Goal: Transaction & Acquisition: Obtain resource

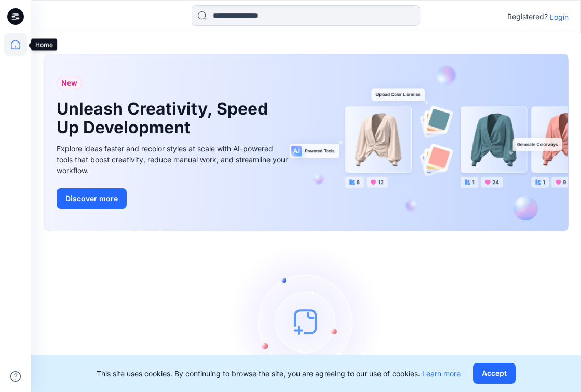
click at [15, 43] on icon at bounding box center [15, 44] width 23 height 23
click at [15, 21] on icon at bounding box center [15, 16] width 17 height 17
click at [563, 19] on p "Login" at bounding box center [558, 16] width 19 height 11
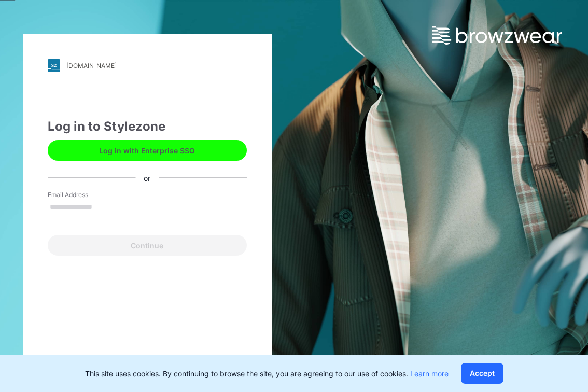
type input "**********"
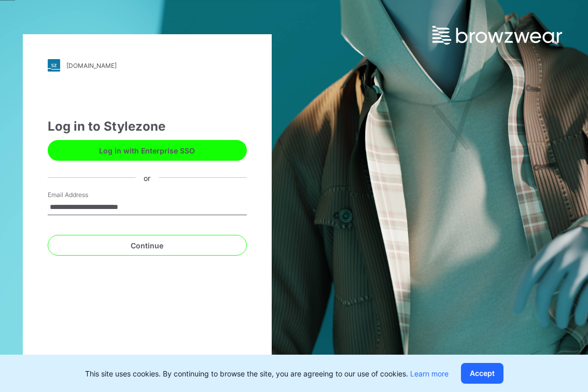
click at [171, 152] on button "Log in with Enterprise SSO" at bounding box center [147, 150] width 199 height 21
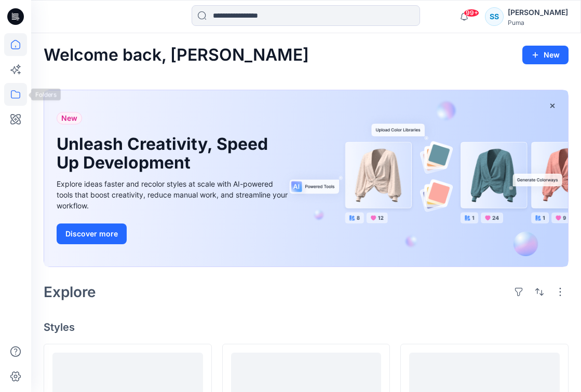
click at [15, 98] on icon at bounding box center [15, 94] width 9 height 8
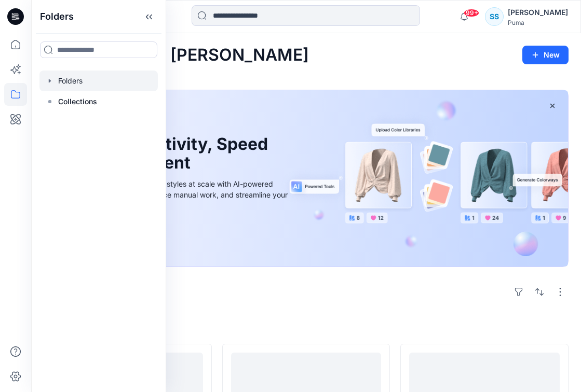
click at [103, 84] on div at bounding box center [98, 81] width 118 height 21
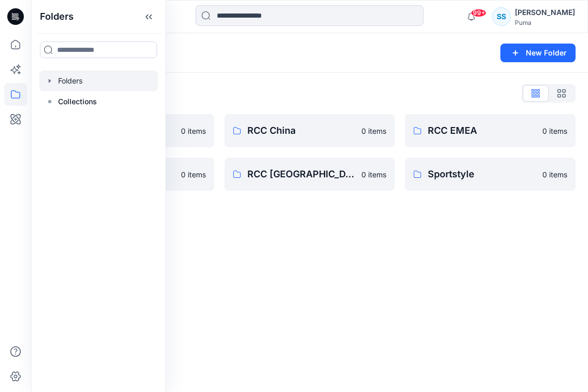
click at [298, 237] on div "Folders New Folder Folders List Basic Blocks 0 items RCC India 0 items RCC Chin…" at bounding box center [309, 212] width 557 height 359
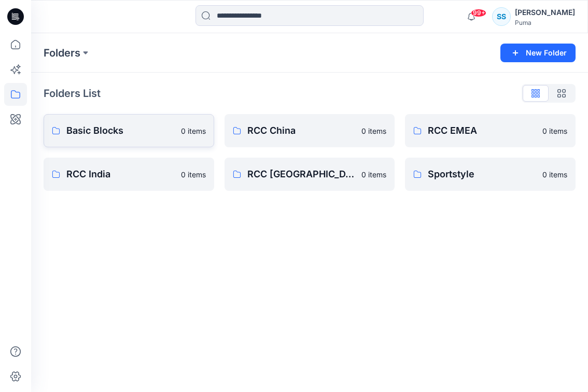
click at [139, 130] on p "Basic Blocks" at bounding box center [120, 130] width 108 height 15
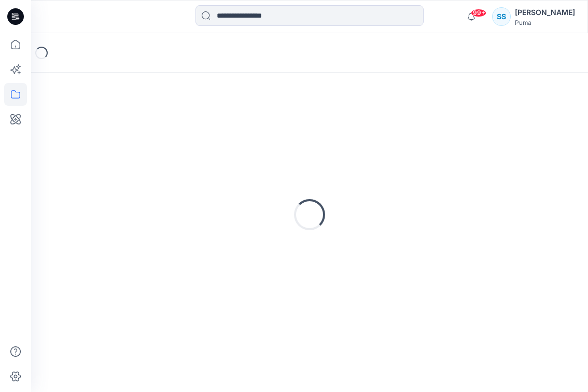
click at [139, 130] on div "Loading..." at bounding box center [310, 214] width 532 height 259
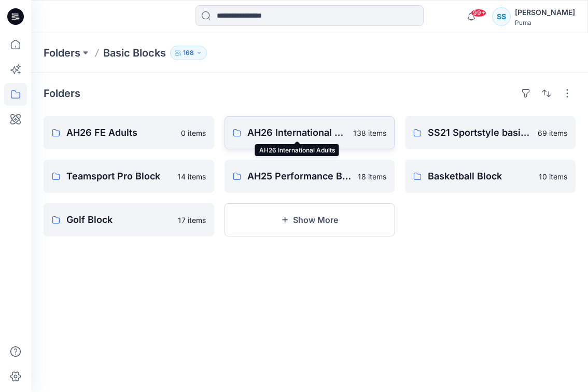
click at [329, 133] on p "AH26 International Adults" at bounding box center [297, 133] width 100 height 15
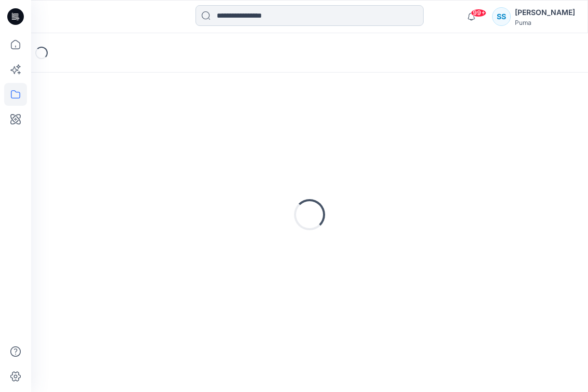
click at [302, 16] on input at bounding box center [310, 15] width 228 height 21
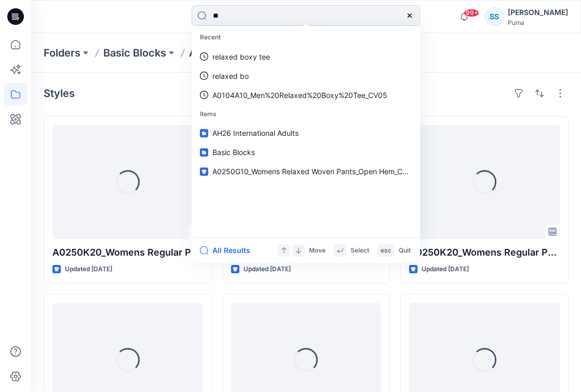
type input "***"
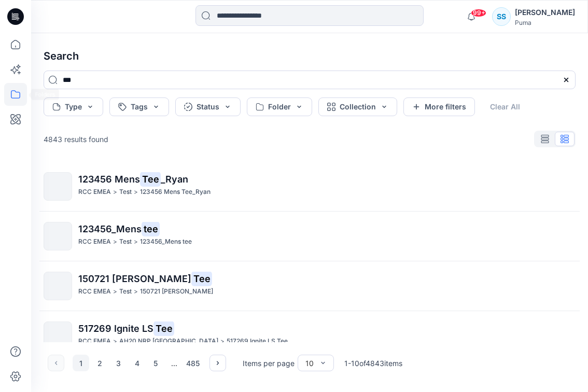
click at [18, 89] on icon at bounding box center [15, 94] width 23 height 23
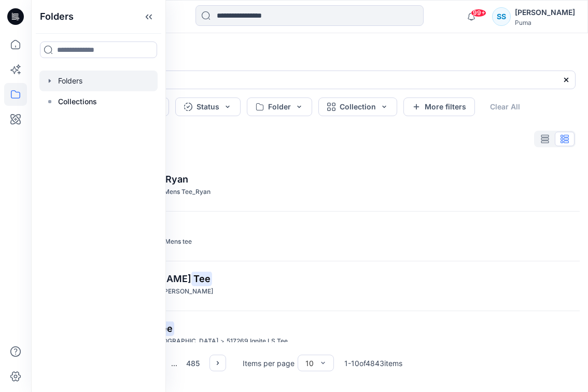
click at [71, 84] on div at bounding box center [98, 81] width 118 height 21
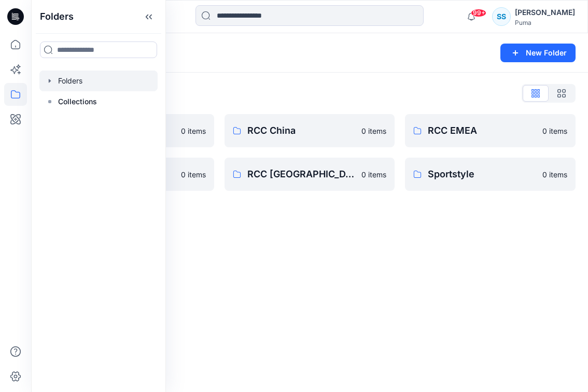
click at [158, 130] on div "Folders Folders Collections" at bounding box center [98, 196] width 135 height 392
click at [191, 128] on p "0 items" at bounding box center [193, 131] width 25 height 11
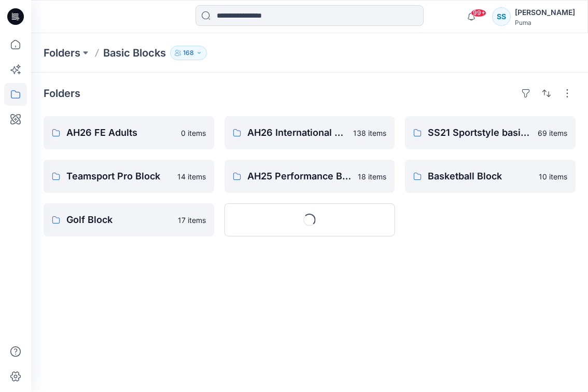
click at [191, 128] on p "0 items" at bounding box center [193, 133] width 25 height 11
click at [304, 123] on link "AH26 International Adults 138 items" at bounding box center [310, 132] width 171 height 33
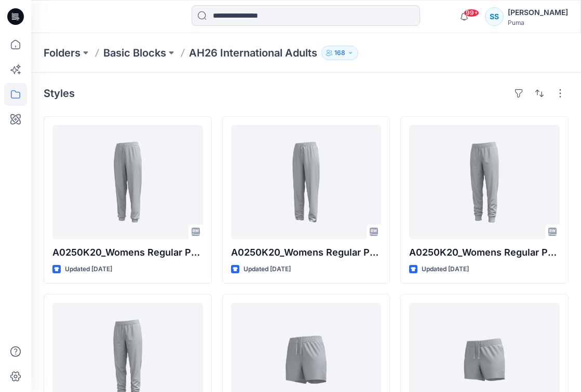
click at [392, 93] on div "Styles" at bounding box center [306, 93] width 525 height 17
click at [543, 97] on button "button" at bounding box center [539, 93] width 17 height 17
click at [559, 93] on button "button" at bounding box center [560, 93] width 17 height 17
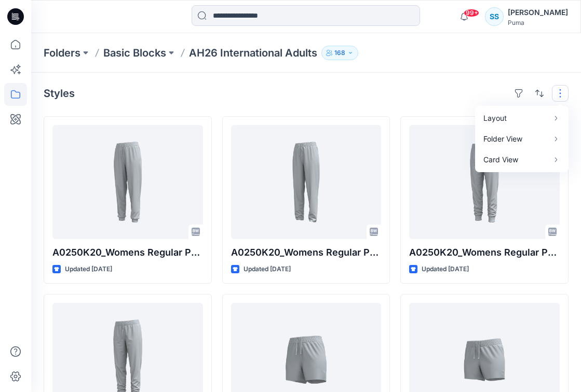
click at [559, 94] on button "button" at bounding box center [560, 93] width 17 height 17
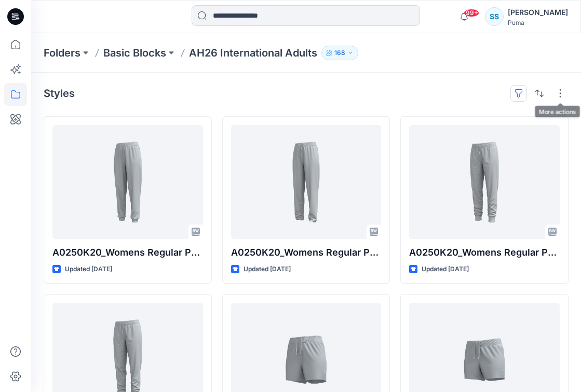
click at [512, 91] on button "button" at bounding box center [518, 93] width 17 height 17
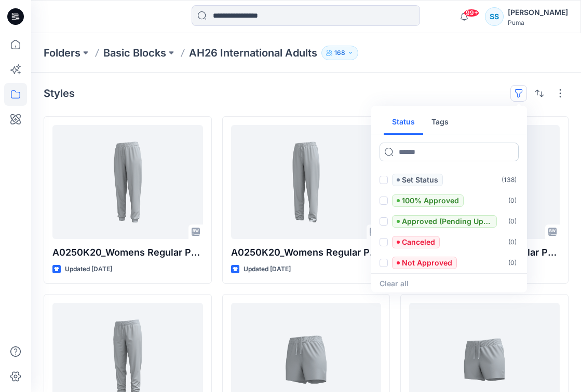
click at [432, 150] on input at bounding box center [448, 152] width 139 height 19
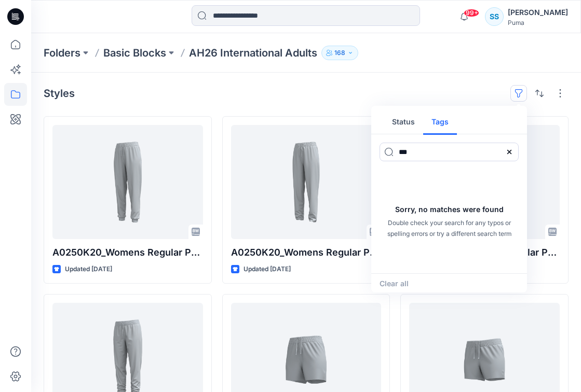
click at [442, 122] on button "Tags" at bounding box center [440, 122] width 34 height 25
click at [426, 149] on input "***" at bounding box center [448, 152] width 139 height 19
click at [417, 150] on input "***" at bounding box center [448, 152] width 139 height 19
type input "*"
type input "******"
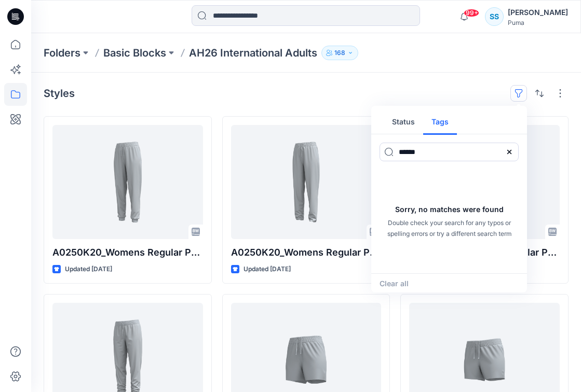
click at [511, 153] on icon at bounding box center [509, 152] width 8 height 8
click at [388, 88] on div "Styles Status Tags Sorry, no matches were found Double check your search for an…" at bounding box center [306, 93] width 525 height 17
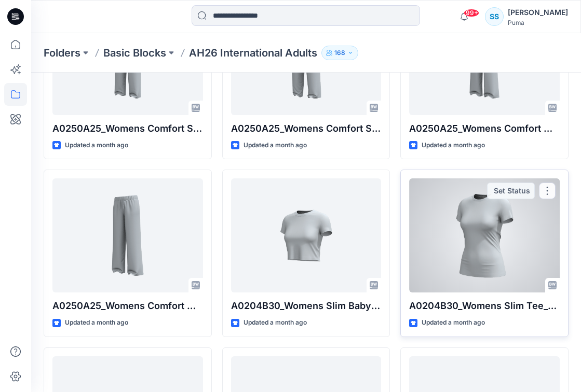
scroll to position [2971, 0]
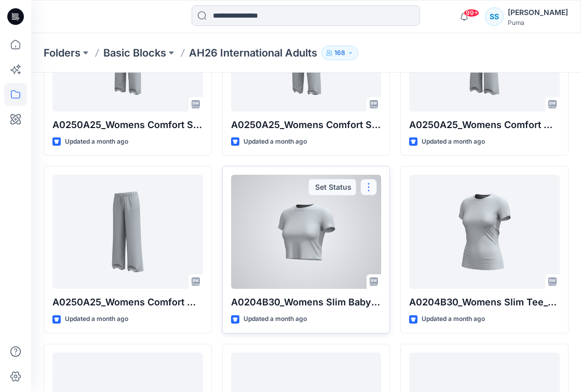
click at [367, 186] on button "button" at bounding box center [368, 187] width 17 height 17
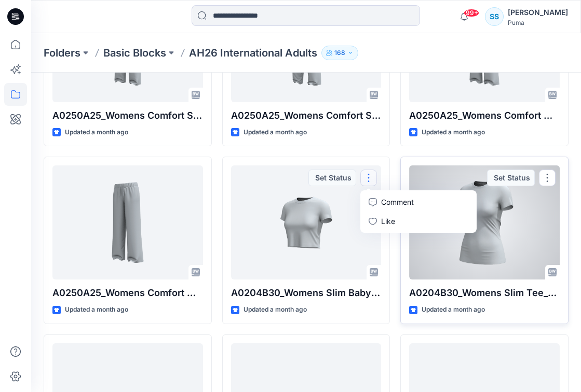
scroll to position [3139, 0]
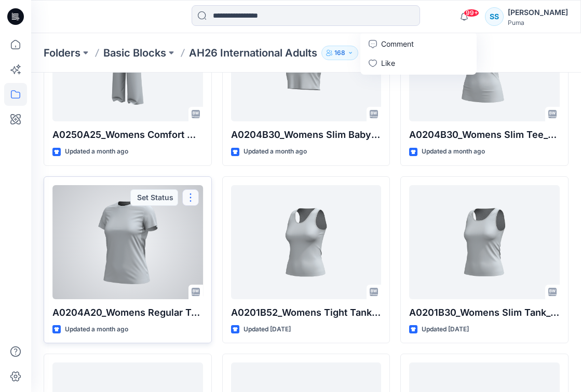
click at [192, 200] on button "button" at bounding box center [190, 197] width 17 height 17
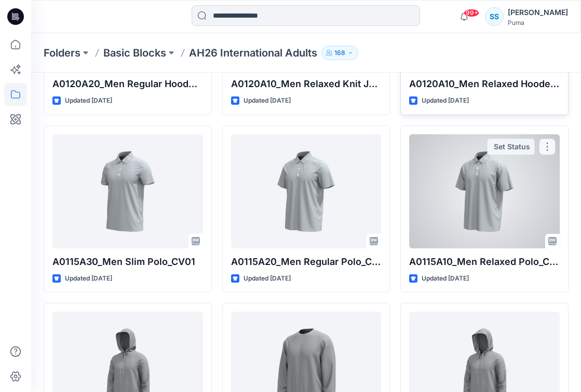
scroll to position [6391, 0]
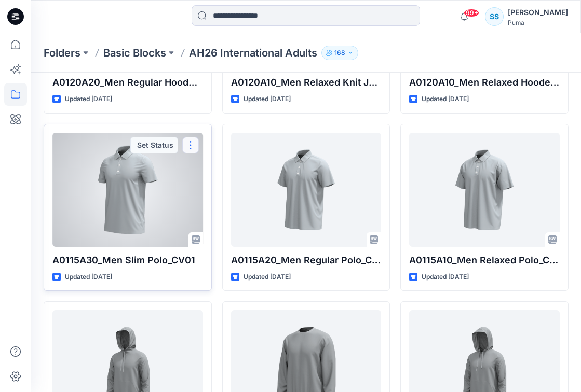
click at [196, 144] on button "button" at bounding box center [190, 145] width 17 height 17
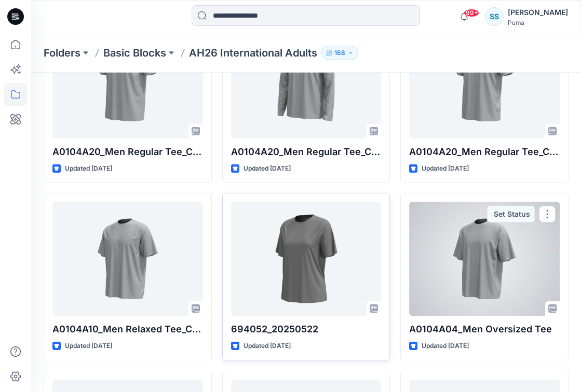
scroll to position [7745, 0]
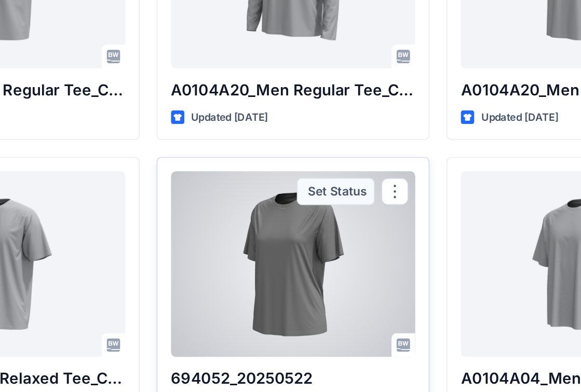
click at [327, 246] on div at bounding box center [306, 257] width 150 height 114
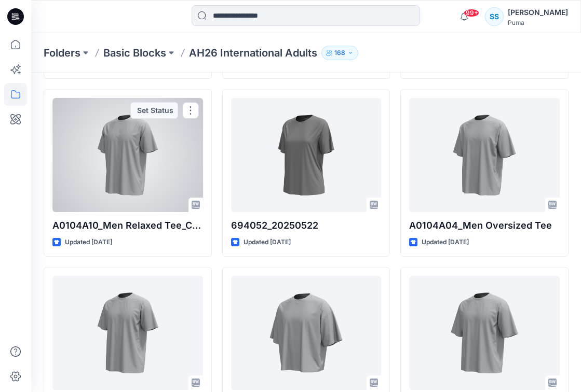
scroll to position [7847, 0]
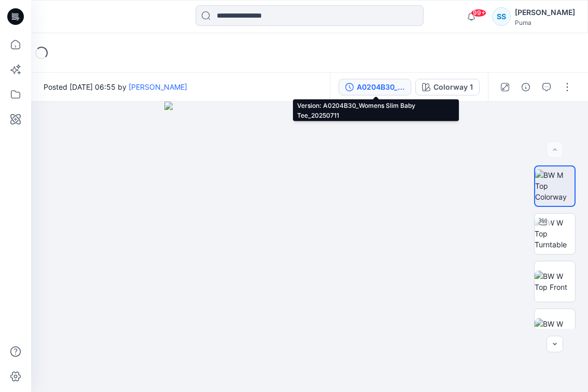
click at [389, 92] on div "A0204B30_Womens Slim Baby Tee_20250711" at bounding box center [381, 86] width 48 height 11
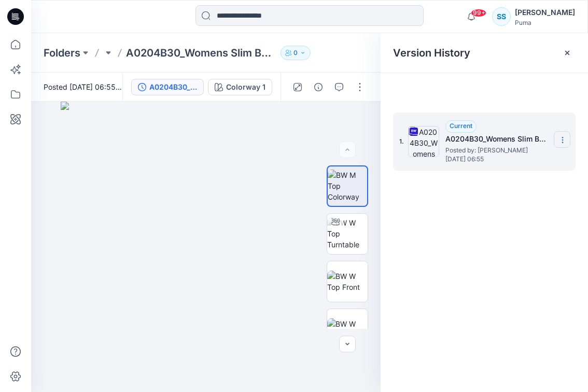
click at [563, 142] on icon at bounding box center [563, 140] width 8 height 8
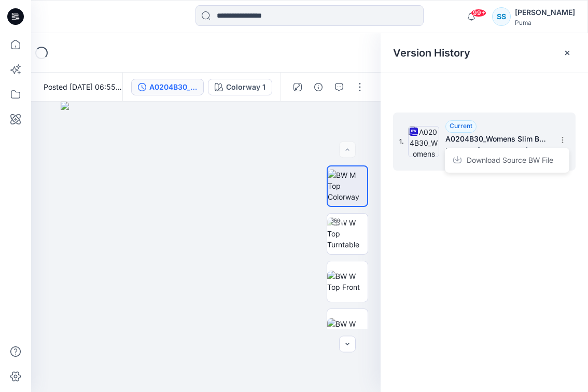
drag, startPoint x: 530, startPoint y: 157, endPoint x: 523, endPoint y: 154, distance: 7.2
click at [530, 157] on span "Download Source BW File" at bounding box center [510, 160] width 87 height 12
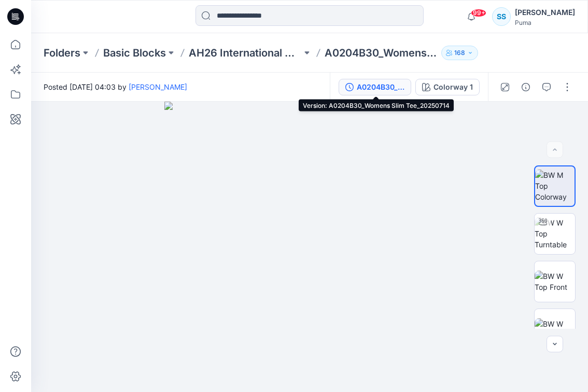
click at [370, 79] on button "A0204B30_Womens Slim Tee_20250714" at bounding box center [375, 87] width 73 height 17
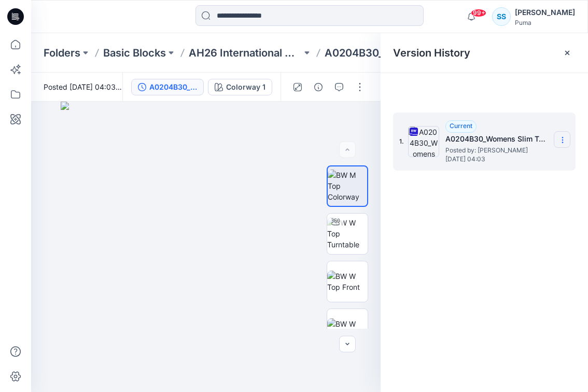
click at [560, 140] on icon at bounding box center [563, 140] width 8 height 8
click at [531, 156] on span "Download Source BW File" at bounding box center [510, 160] width 87 height 12
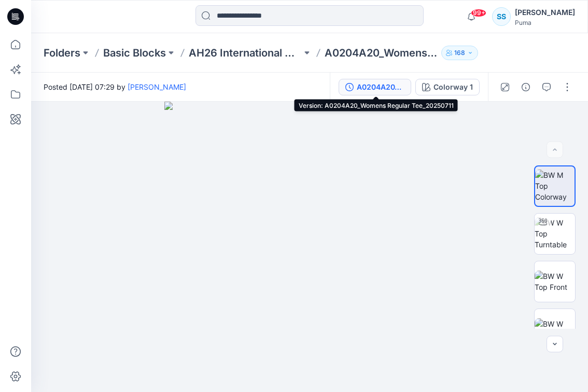
click at [384, 90] on div "A0204A20_Womens Regular Tee_20250711" at bounding box center [381, 86] width 48 height 11
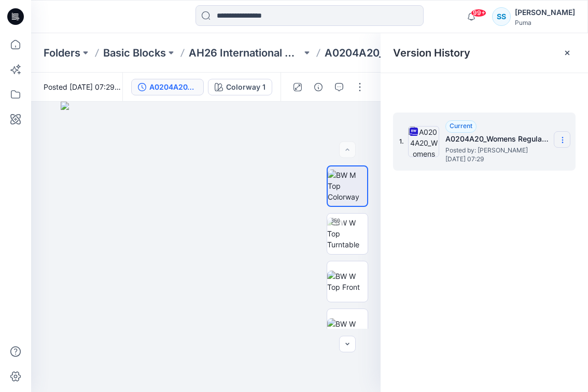
click at [569, 137] on section at bounding box center [562, 139] width 17 height 17
click at [526, 158] on span "Download Source BW File" at bounding box center [510, 160] width 87 height 12
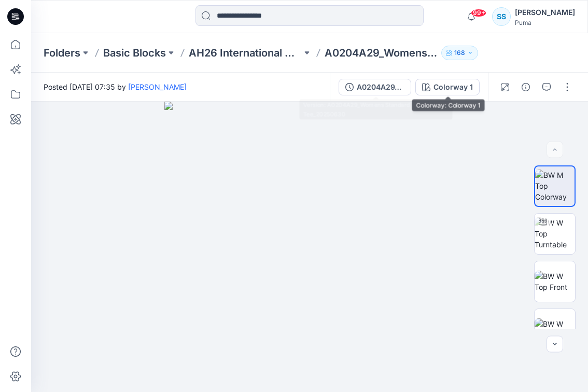
click at [407, 84] on button "A0204A29_Womens Standard Tee_20250630" at bounding box center [375, 87] width 73 height 17
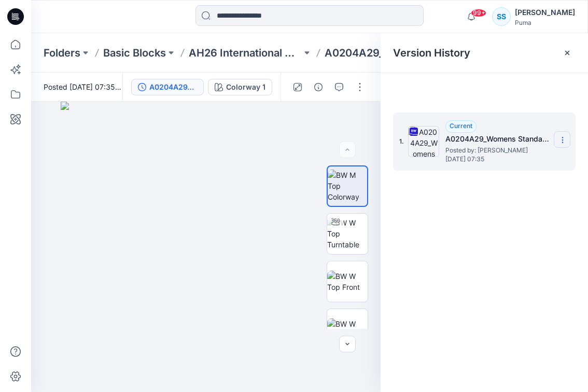
click at [570, 137] on section at bounding box center [562, 139] width 17 height 17
click at [524, 167] on span "Download Source BW File" at bounding box center [510, 160] width 87 height 12
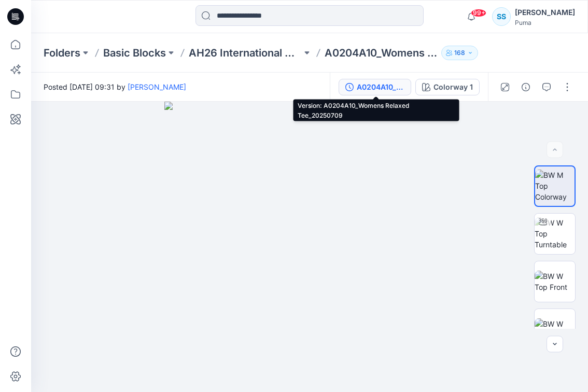
click at [386, 86] on div "A0204A10_Womens Relaxed Tee_20250709" at bounding box center [381, 86] width 48 height 11
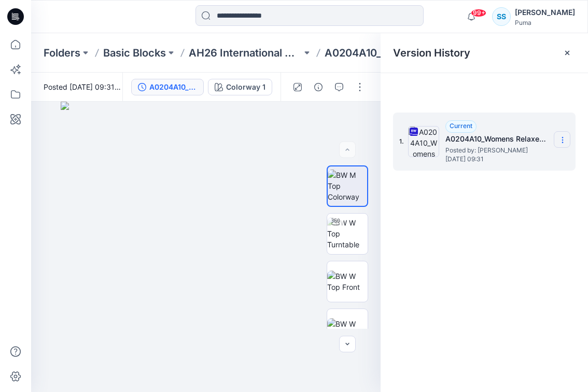
drag, startPoint x: 563, startPoint y: 142, endPoint x: 558, endPoint y: 146, distance: 6.6
click at [563, 142] on icon at bounding box center [563, 140] width 8 height 8
click at [518, 161] on span "Download Source BW File" at bounding box center [510, 160] width 87 height 12
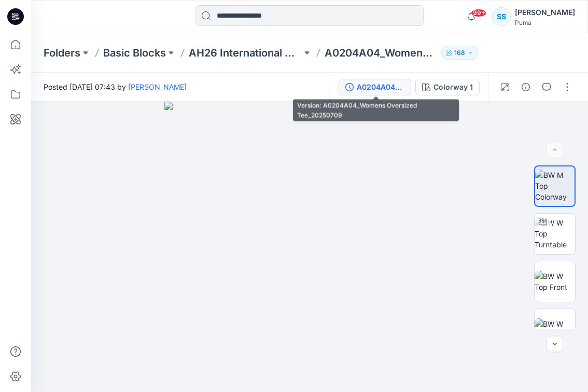
click at [382, 88] on div "A0204A04_Womens Oversized Tee_20250709" at bounding box center [381, 86] width 48 height 11
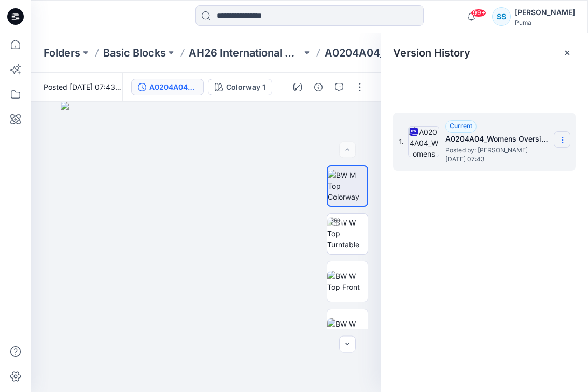
click at [559, 143] on icon at bounding box center [563, 140] width 8 height 8
click at [538, 161] on span "Download Source BW File" at bounding box center [510, 160] width 87 height 12
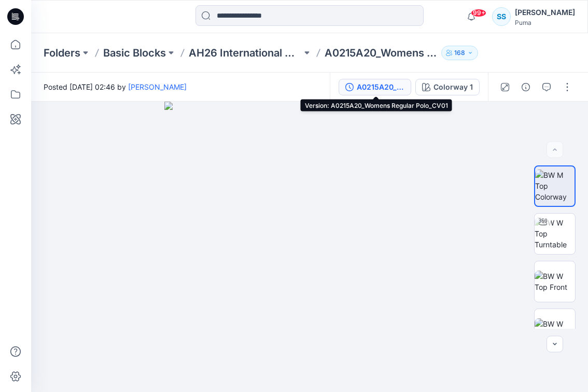
click at [393, 91] on div "A0215A20_Womens Regular Polo_CV01" at bounding box center [381, 86] width 48 height 11
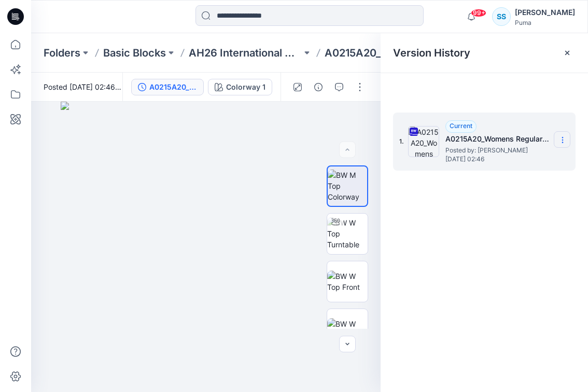
click at [567, 142] on section at bounding box center [562, 139] width 17 height 17
click at [562, 172] on div "Download Source BW File" at bounding box center [507, 160] width 125 height 25
click at [538, 162] on span "Download Source BW File" at bounding box center [510, 160] width 87 height 12
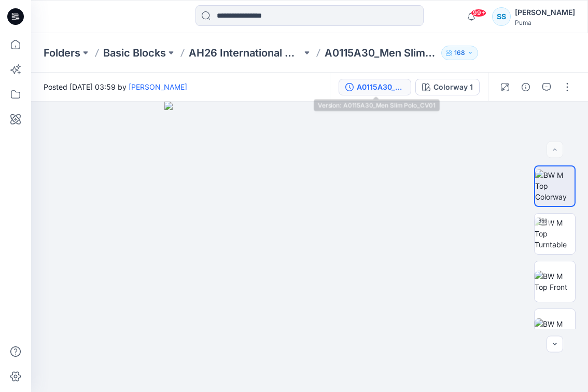
click at [368, 82] on div "A0115A30_Men Slim Polo_CV01" at bounding box center [381, 86] width 48 height 11
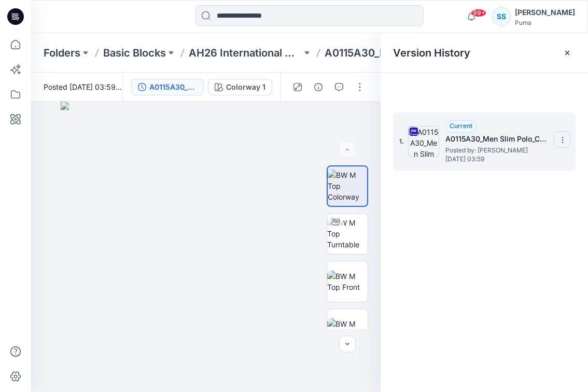
click at [564, 140] on icon at bounding box center [563, 140] width 8 height 8
click at [530, 162] on span "Download Source BW File" at bounding box center [510, 160] width 87 height 12
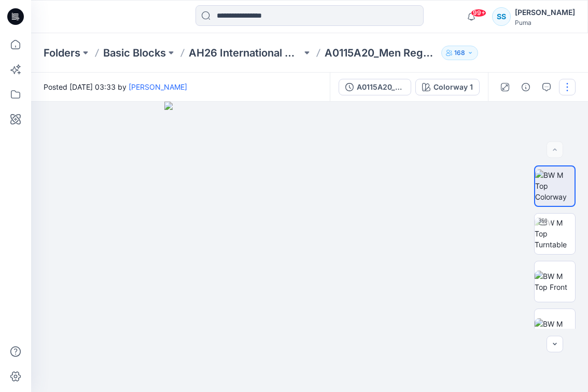
click at [572, 91] on button "button" at bounding box center [567, 87] width 17 height 17
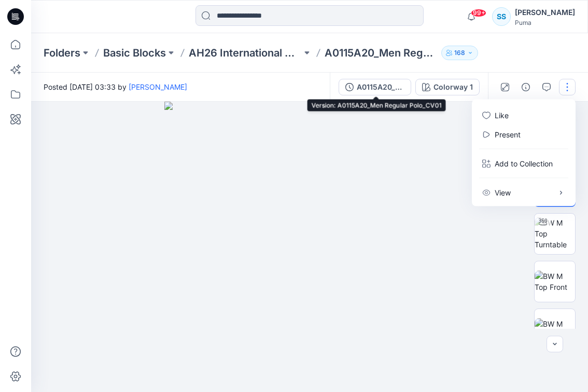
click at [362, 83] on div "A0115A20_Men Regular Polo_CV01" at bounding box center [381, 86] width 48 height 11
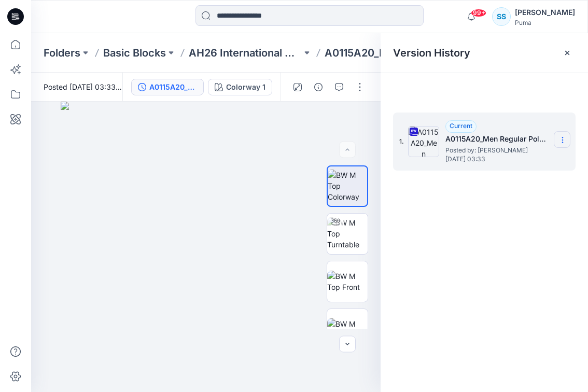
click at [561, 137] on icon at bounding box center [563, 140] width 8 height 8
click at [520, 165] on span "Download Source BW File" at bounding box center [510, 160] width 87 height 12
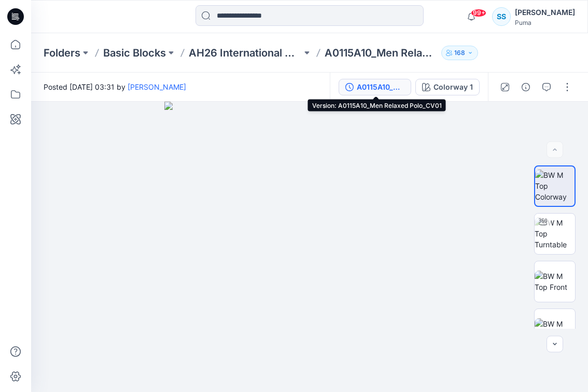
click at [371, 89] on div "A0115A10_Men Relaxed Polo_CV01" at bounding box center [381, 86] width 48 height 11
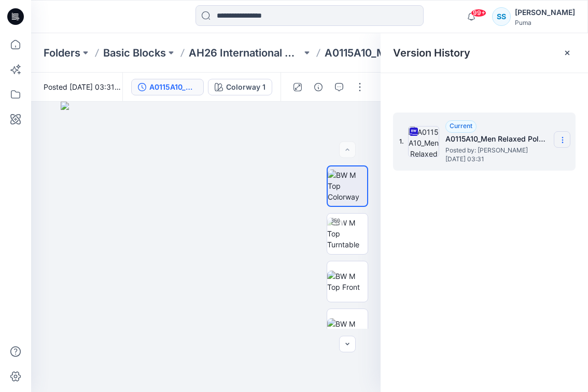
click at [558, 140] on section at bounding box center [562, 139] width 17 height 17
click at [473, 163] on span "Download Source BW File" at bounding box center [510, 160] width 87 height 12
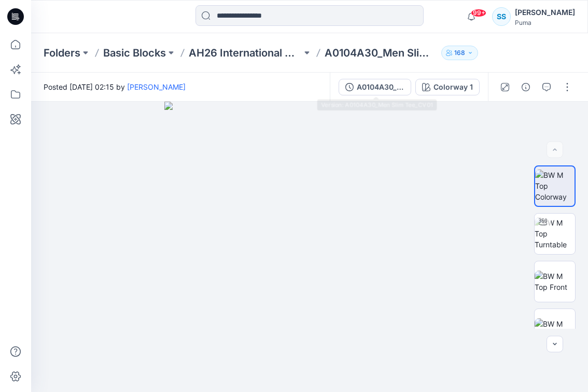
click at [373, 77] on div "A0104A30_Men Slim Tee_CV01 Colorway 1" at bounding box center [409, 87] width 158 height 29
click at [377, 86] on div "A0104A30_Men Slim Tee_CV01" at bounding box center [381, 86] width 48 height 11
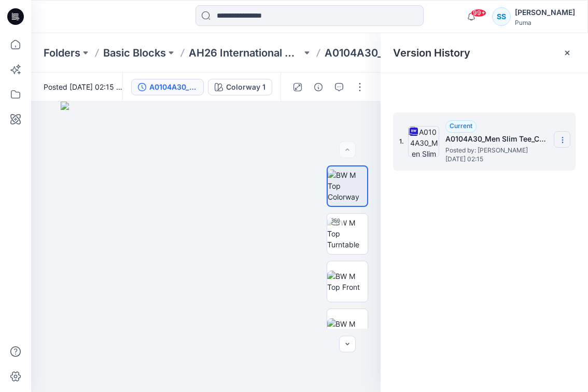
click at [557, 138] on section at bounding box center [562, 139] width 17 height 17
click at [508, 160] on span "Download Source BW File" at bounding box center [510, 160] width 87 height 12
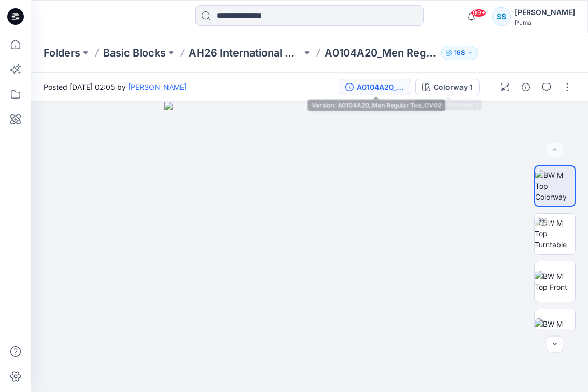
click at [403, 84] on div "A0104A20_Men Regular Tee_CV02" at bounding box center [381, 86] width 48 height 11
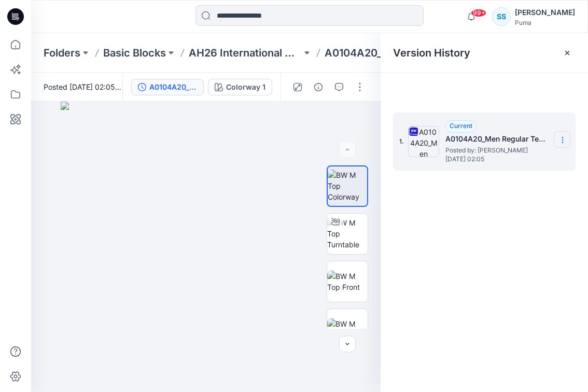
click at [560, 139] on icon at bounding box center [563, 140] width 8 height 8
click at [507, 160] on span "Download Source BW File" at bounding box center [510, 160] width 87 height 12
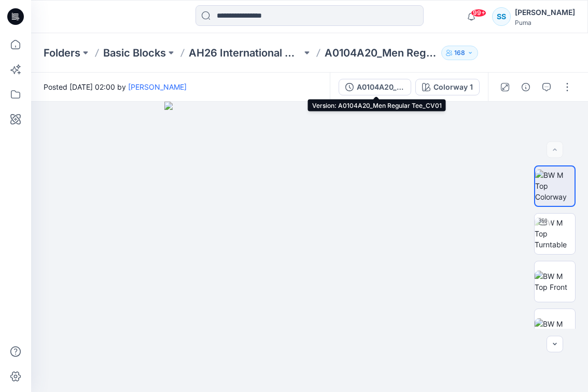
drag, startPoint x: 359, startPoint y: 90, endPoint x: 393, endPoint y: 94, distance: 34.4
click at [359, 90] on div "A0104A20_Men Regular Tee_CV01" at bounding box center [381, 86] width 48 height 11
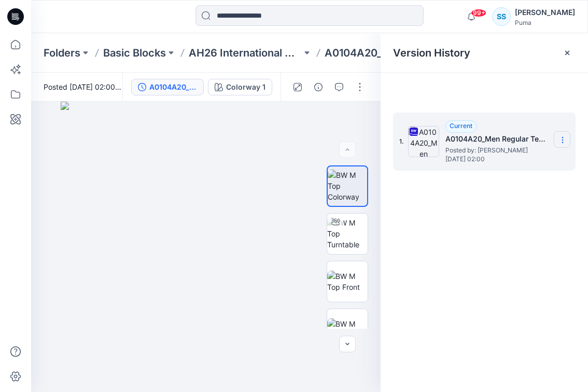
click at [567, 139] on section at bounding box center [562, 139] width 17 height 17
click at [520, 160] on span "Download Source BW File" at bounding box center [510, 160] width 87 height 12
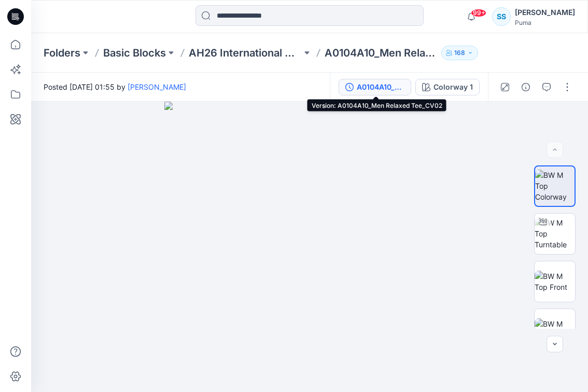
click at [371, 90] on div "A0104A10_Men Relaxed Tee_CV02" at bounding box center [381, 86] width 48 height 11
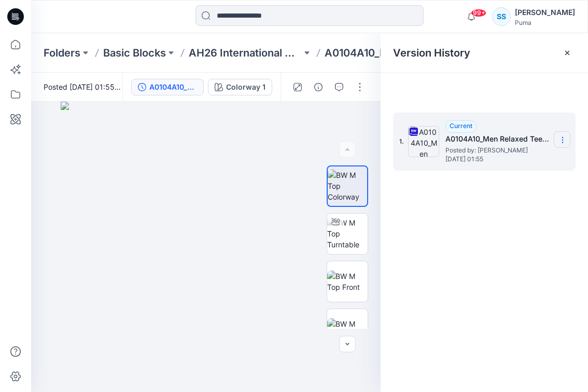
click at [559, 142] on icon at bounding box center [563, 140] width 8 height 8
click at [525, 158] on span "Download Source BW File" at bounding box center [510, 160] width 87 height 12
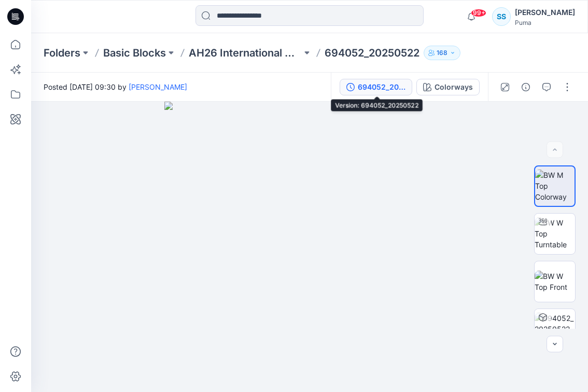
click at [379, 87] on div "694052_20250522" at bounding box center [382, 86] width 48 height 11
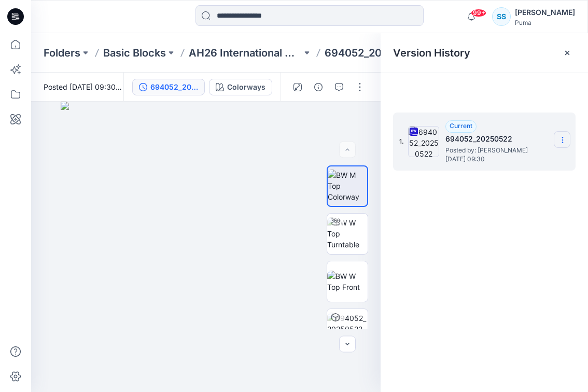
click at [559, 144] on icon at bounding box center [563, 140] width 8 height 8
click at [518, 159] on span "Download Source BW File" at bounding box center [510, 160] width 87 height 12
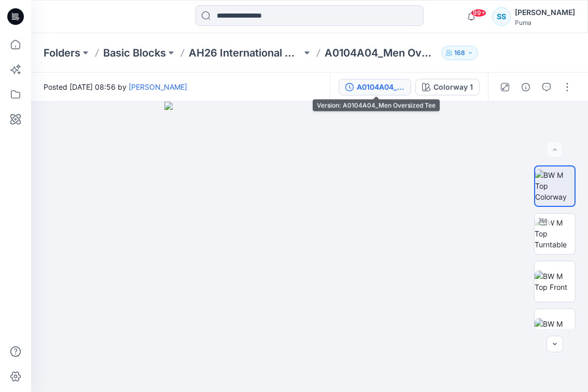
click at [378, 92] on div "A0104A04_Men Oversized Tee" at bounding box center [381, 86] width 48 height 11
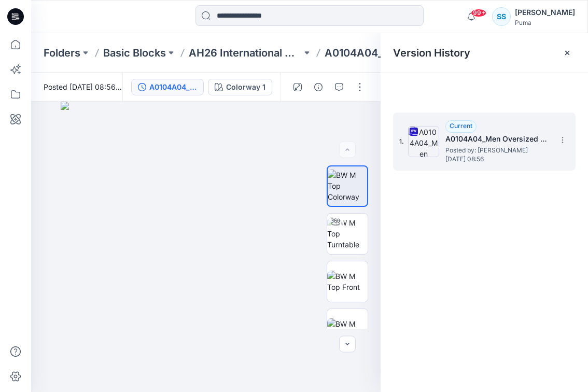
drag, startPoint x: 562, startPoint y: 140, endPoint x: 552, endPoint y: 146, distance: 12.1
click at [562, 140] on icon at bounding box center [562, 140] width 1 height 1
click at [490, 166] on span "Download Source BW File" at bounding box center [510, 160] width 87 height 12
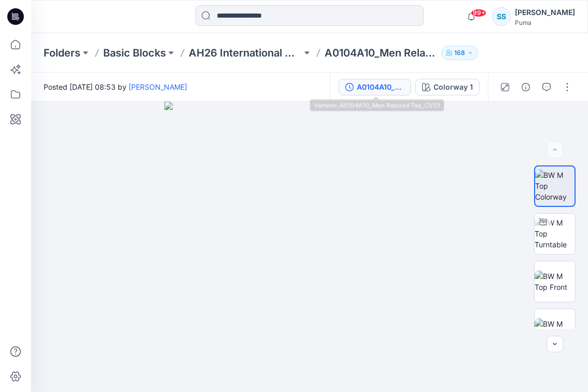
click at [372, 91] on div "A0104A10_Men Relaxed Tee_CV01" at bounding box center [381, 86] width 48 height 11
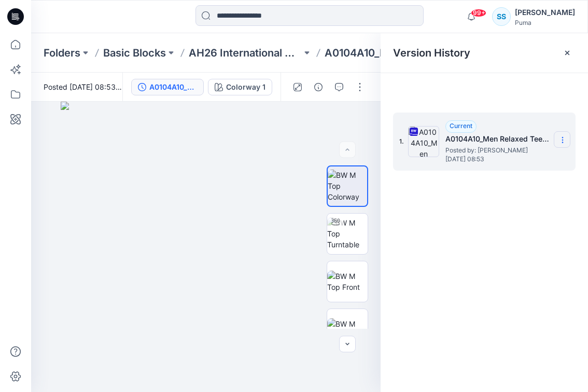
click at [568, 135] on section at bounding box center [562, 139] width 17 height 17
click at [522, 158] on span "Download Source BW File" at bounding box center [510, 160] width 87 height 12
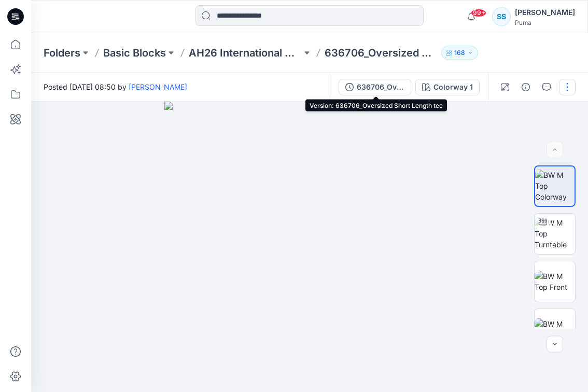
click at [352, 84] on icon "button" at bounding box center [350, 87] width 8 height 8
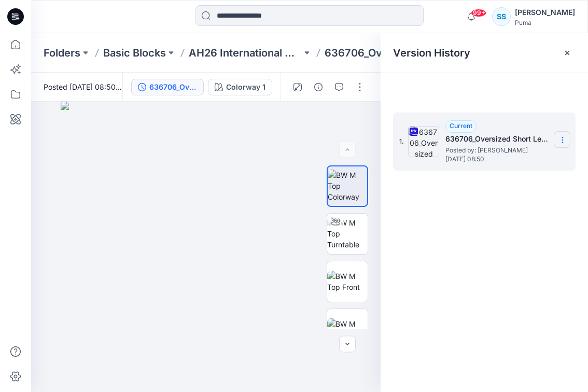
click at [569, 141] on section at bounding box center [562, 139] width 17 height 17
click at [557, 157] on div "Download Source BW File" at bounding box center [507, 160] width 120 height 21
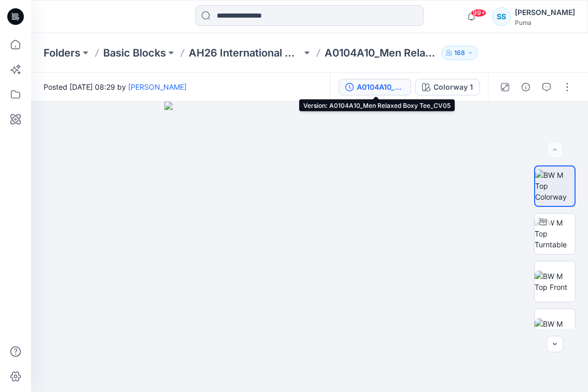
click at [366, 84] on div "A0104A10_Men Relaxed Boxy Tee_CV05" at bounding box center [381, 86] width 48 height 11
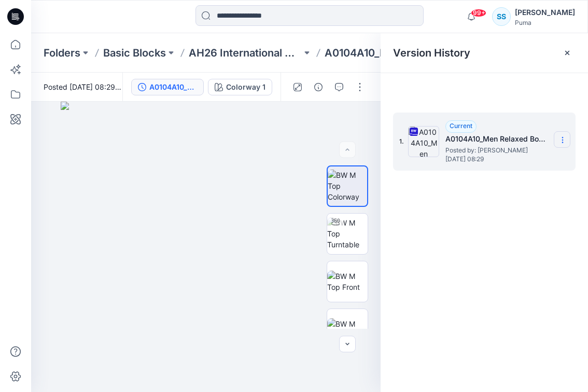
click at [563, 134] on section at bounding box center [562, 139] width 17 height 17
click at [519, 159] on span "Download Source BW File" at bounding box center [510, 160] width 87 height 12
